Goal: Transaction & Acquisition: Purchase product/service

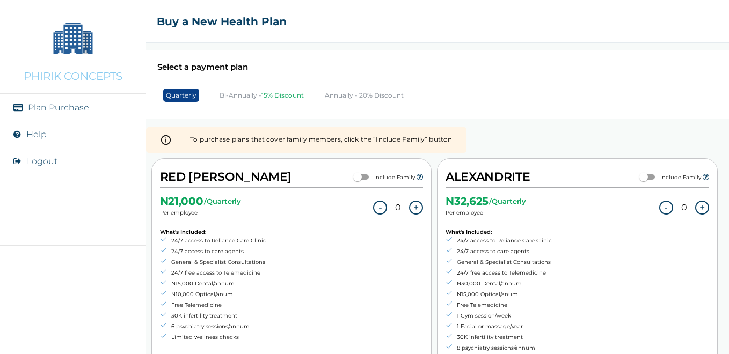
click at [80, 78] on p "PHIRIK CONCEPTS" at bounding box center [73, 76] width 99 height 13
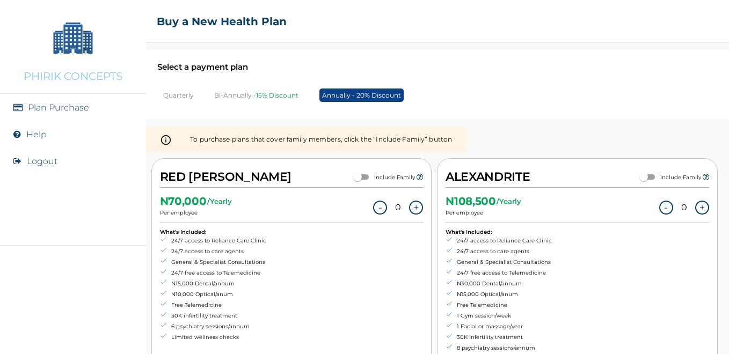
click at [178, 97] on p "Quarterly" at bounding box center [178, 95] width 31 height 8
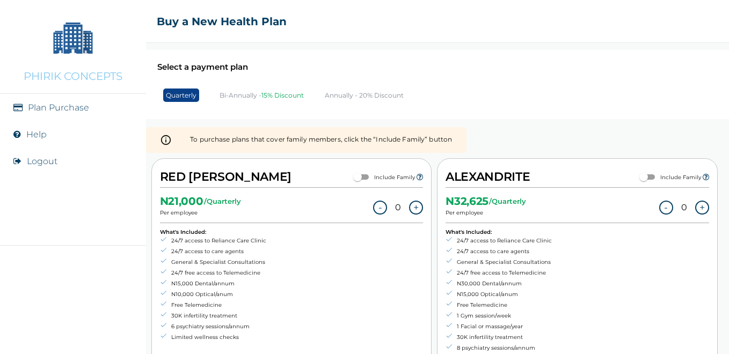
click at [442, 91] on div "Select a payment plan Quarterly Bi-Annually - 15% Discount Annually - 20% Disco…" at bounding box center [437, 84] width 583 height 69
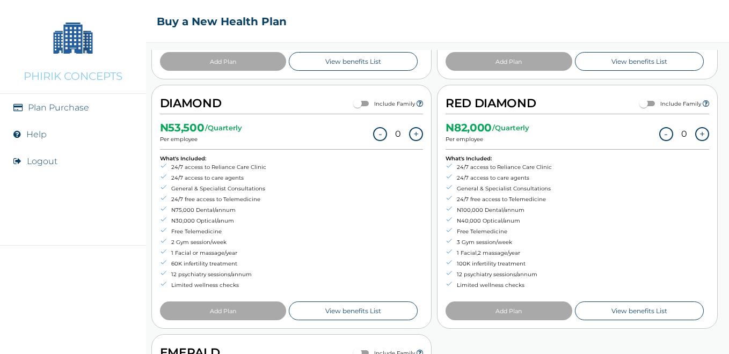
scroll to position [322, 0]
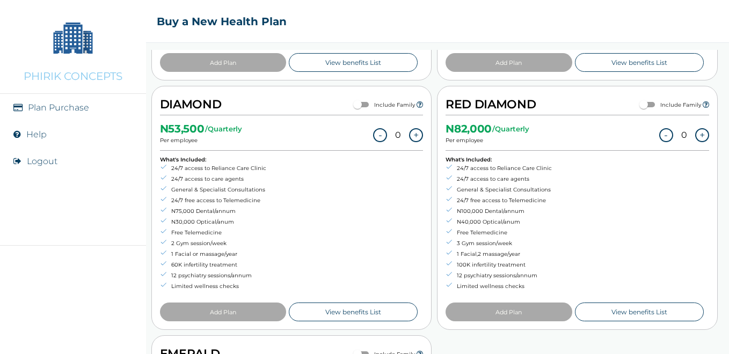
click at [411, 134] on button "+" at bounding box center [416, 135] width 14 height 14
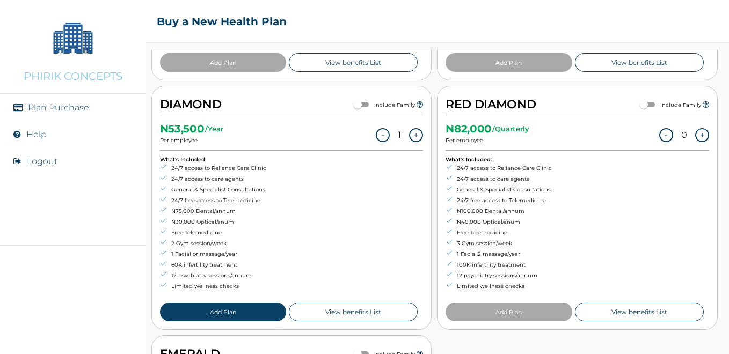
click at [411, 134] on button "+" at bounding box center [416, 135] width 14 height 14
click at [251, 311] on button "Add Plan" at bounding box center [223, 312] width 126 height 19
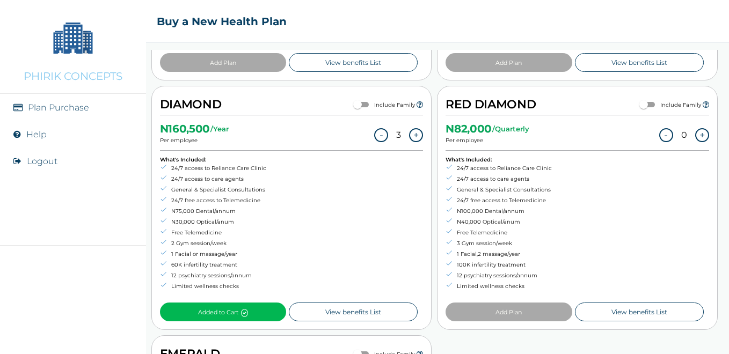
scroll to position [0, 0]
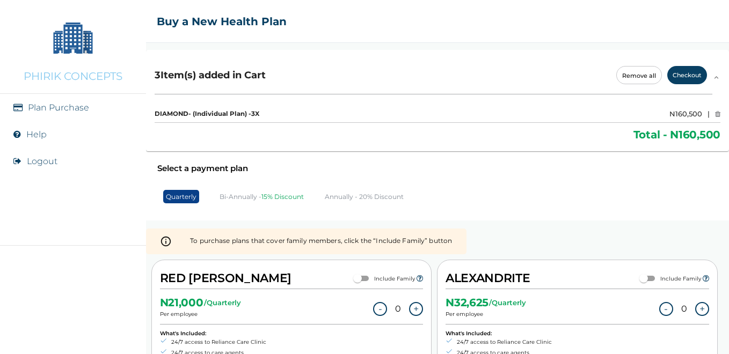
click at [678, 74] on button "Checkout" at bounding box center [687, 75] width 40 height 18
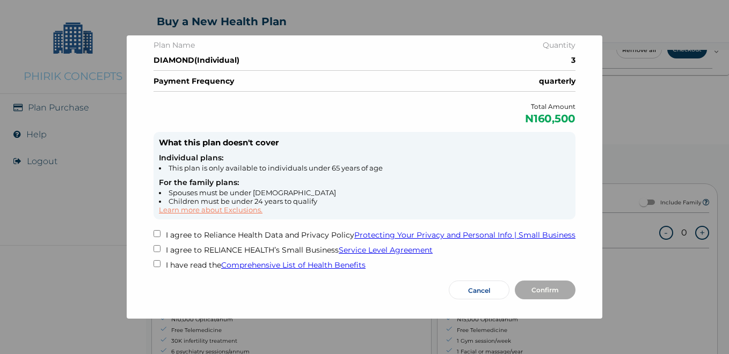
scroll to position [76, 0]
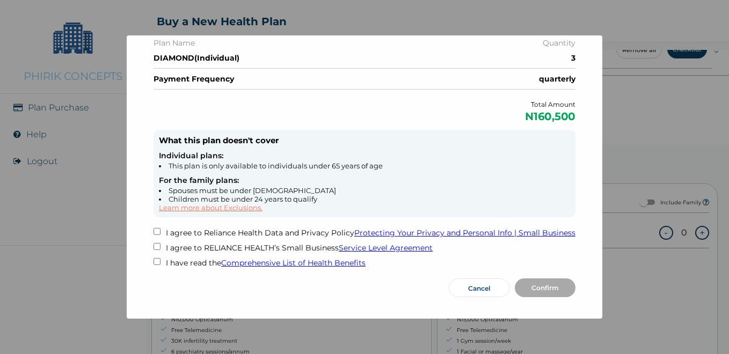
click at [154, 230] on input "checkbox" at bounding box center [157, 231] width 7 height 7
checkbox input "true"
click at [154, 246] on input "checkbox" at bounding box center [157, 246] width 7 height 7
checkbox input "true"
click at [154, 259] on input "checkbox" at bounding box center [157, 261] width 7 height 7
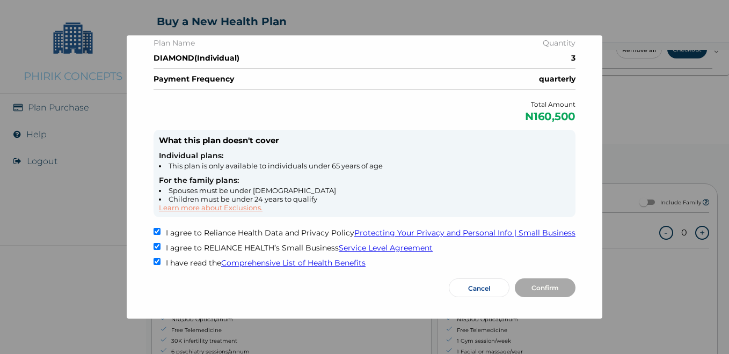
checkbox input "true"
click at [290, 264] on link "Comprehensive List of Health Benefits" at bounding box center [293, 263] width 144 height 10
click at [333, 262] on link "Comprehensive List of Health Benefits" at bounding box center [293, 263] width 144 height 10
click at [477, 287] on button "Cancel" at bounding box center [479, 288] width 61 height 19
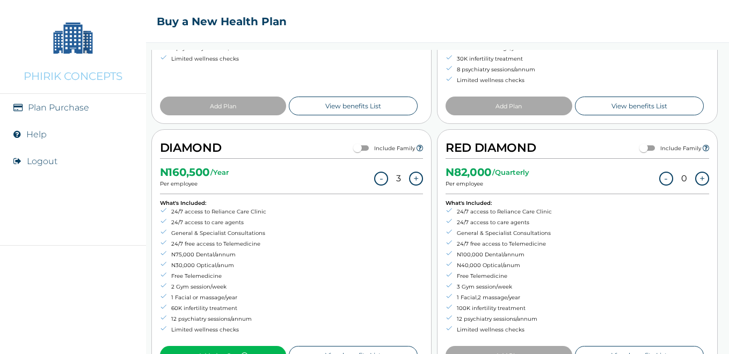
scroll to position [365, 0]
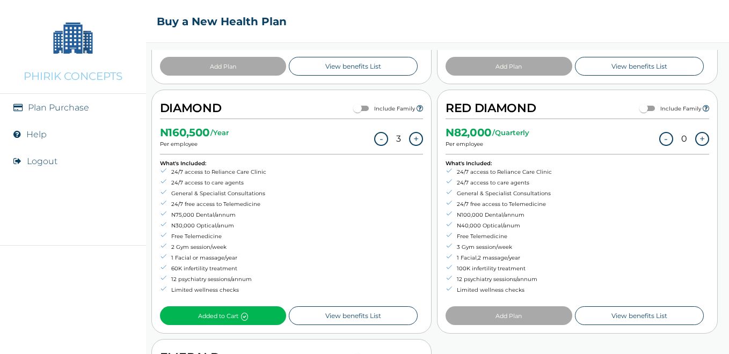
click at [378, 136] on button "-" at bounding box center [381, 139] width 14 height 14
click at [695, 136] on button "+" at bounding box center [702, 139] width 14 height 14
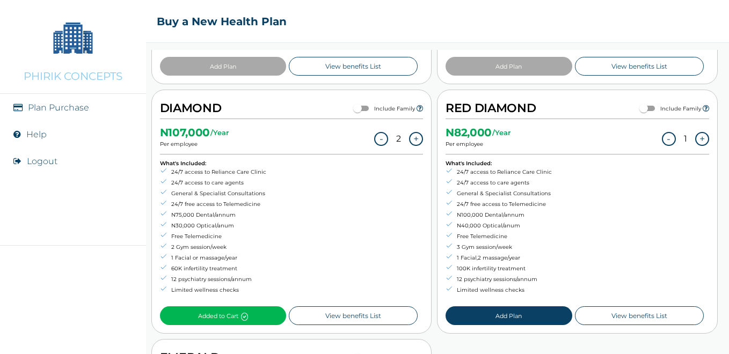
click at [538, 312] on button "Add Plan" at bounding box center [509, 315] width 126 height 19
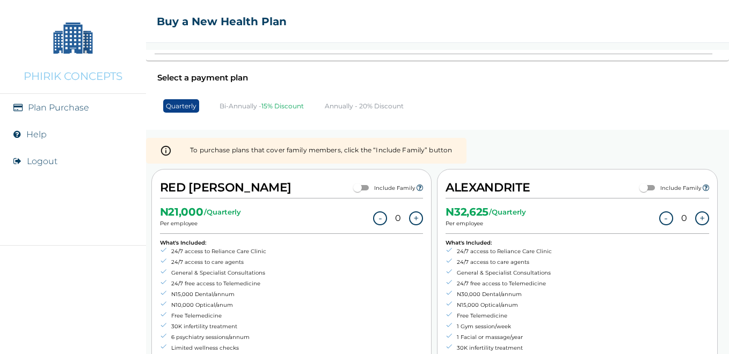
scroll to position [0, 0]
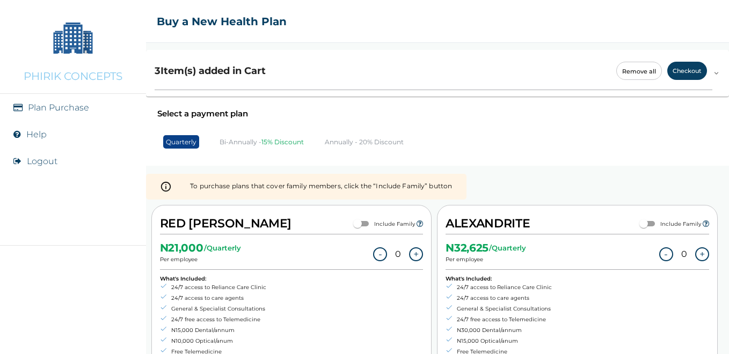
click at [679, 74] on button "Checkout" at bounding box center [687, 71] width 40 height 18
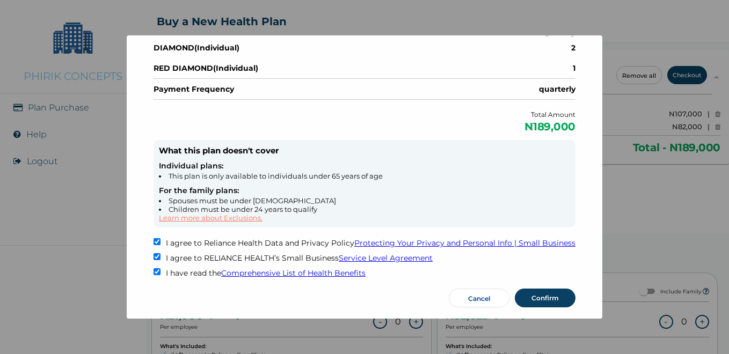
scroll to position [96, 0]
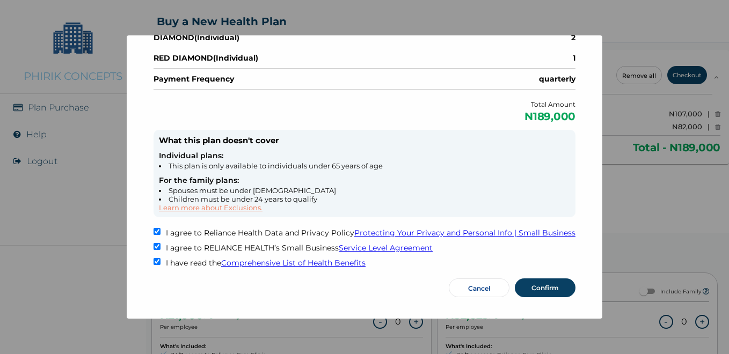
click at [545, 284] on button "Confirm" at bounding box center [545, 288] width 61 height 19
